Goal: Task Accomplishment & Management: Use online tool/utility

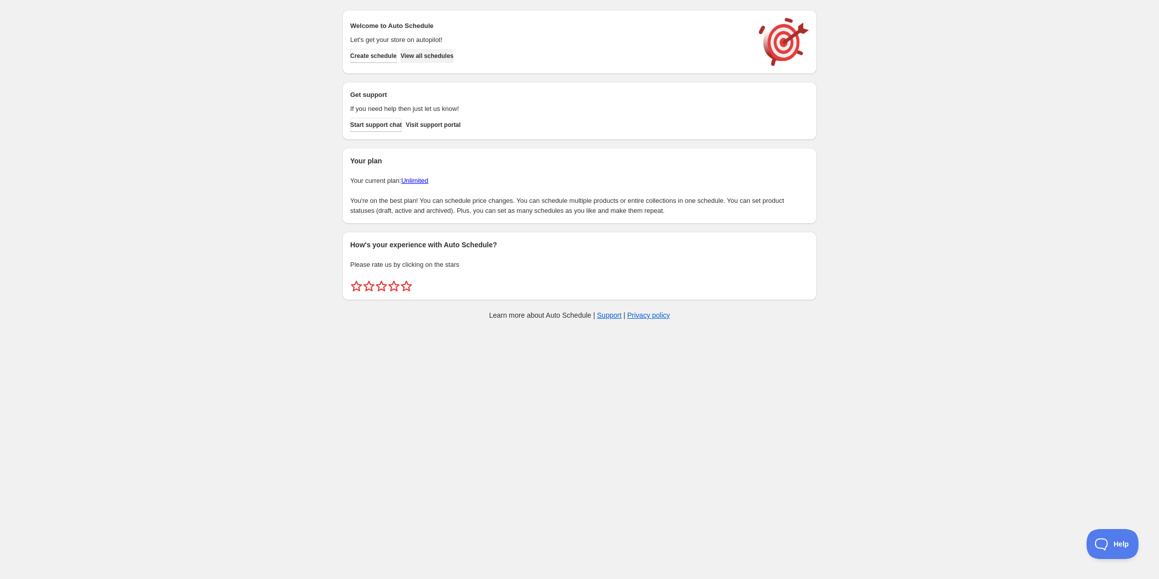
click at [454, 53] on span "View all schedules" at bounding box center [427, 56] width 53 height 8
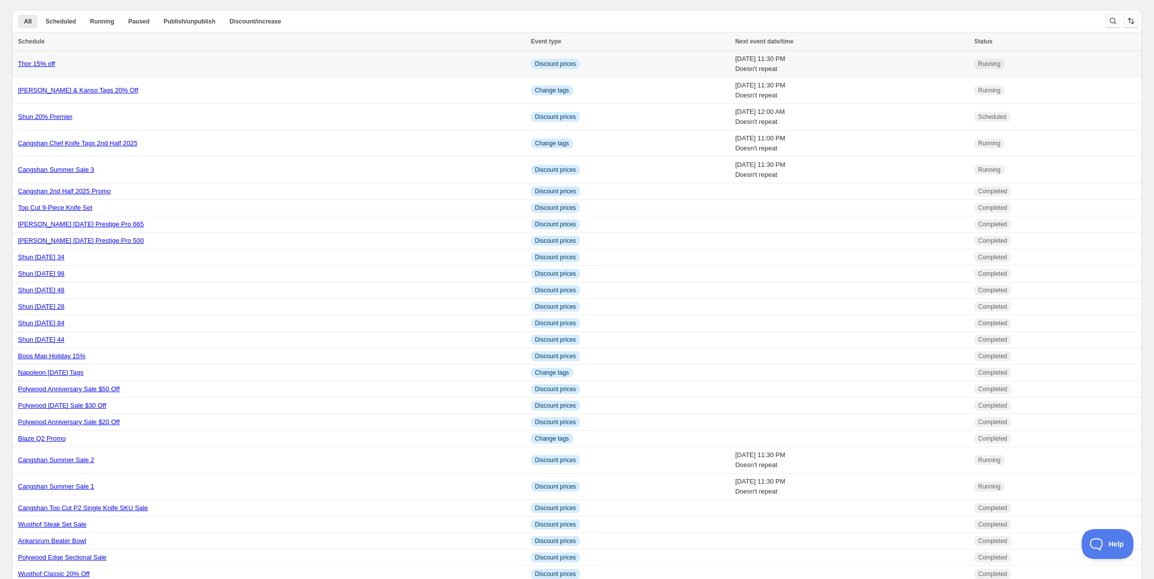
click at [39, 61] on link "Thor 15% off" at bounding box center [36, 63] width 37 height 7
